Goal: Information Seeking & Learning: Learn about a topic

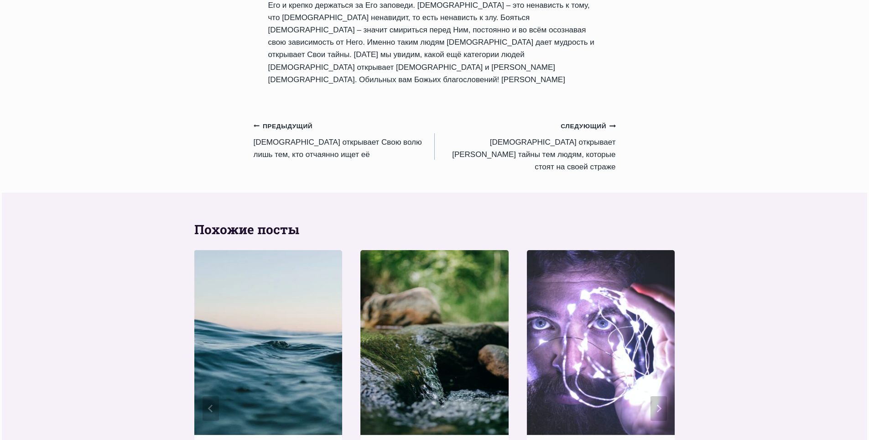
scroll to position [1141, 0]
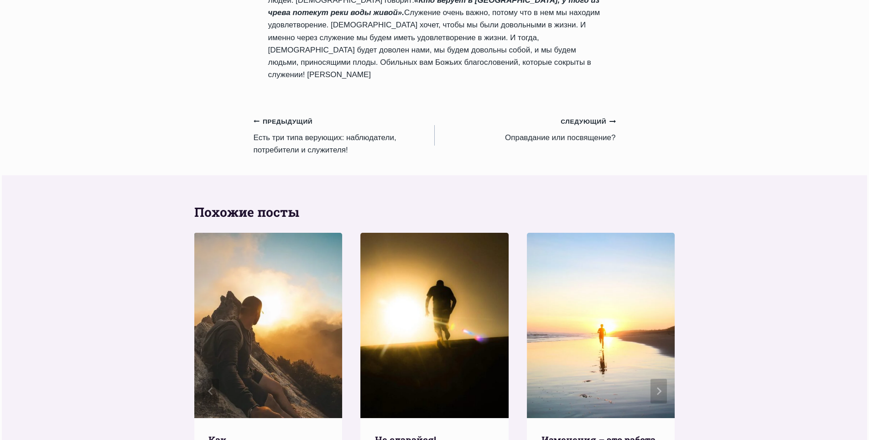
scroll to position [1278, 0]
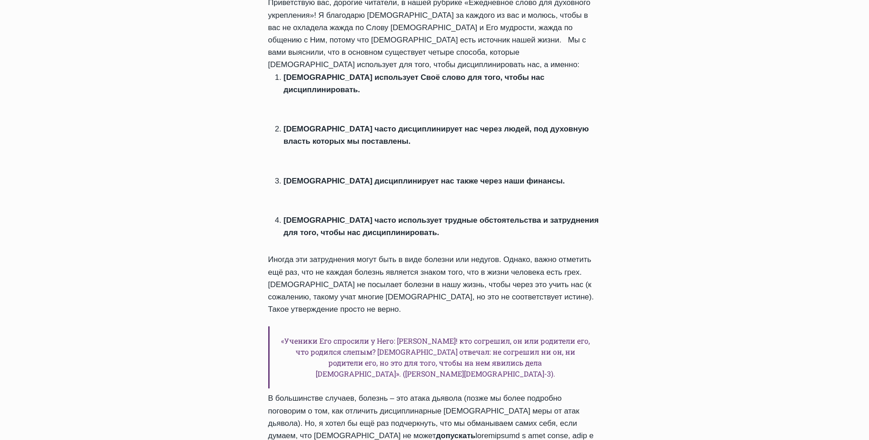
scroll to position [411, 0]
